Goal: Book appointment/travel/reservation

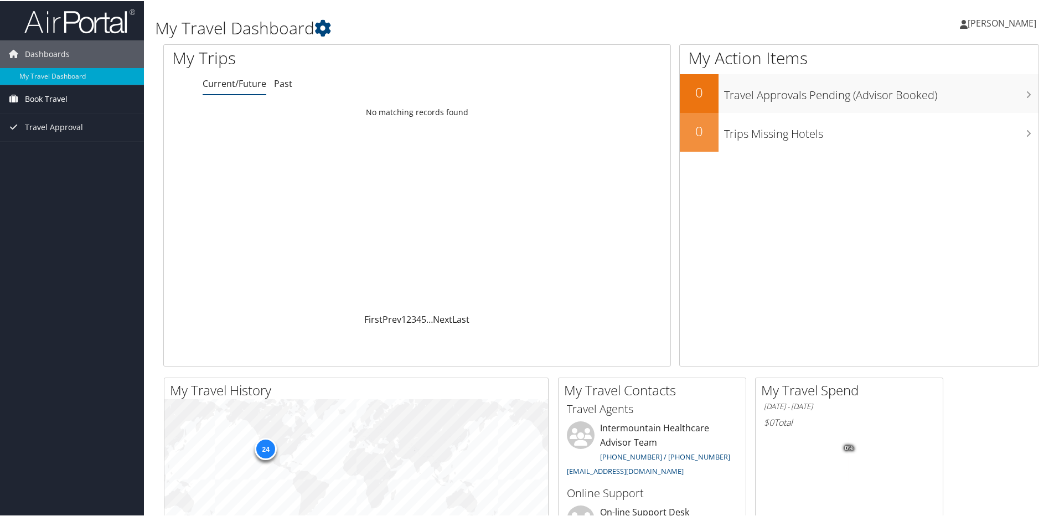
click at [57, 102] on span "Book Travel" at bounding box center [46, 98] width 43 height 28
click at [64, 138] on link "Book/Manage Online Trips" at bounding box center [72, 136] width 144 height 17
